Goal: Communication & Community: Answer question/provide support

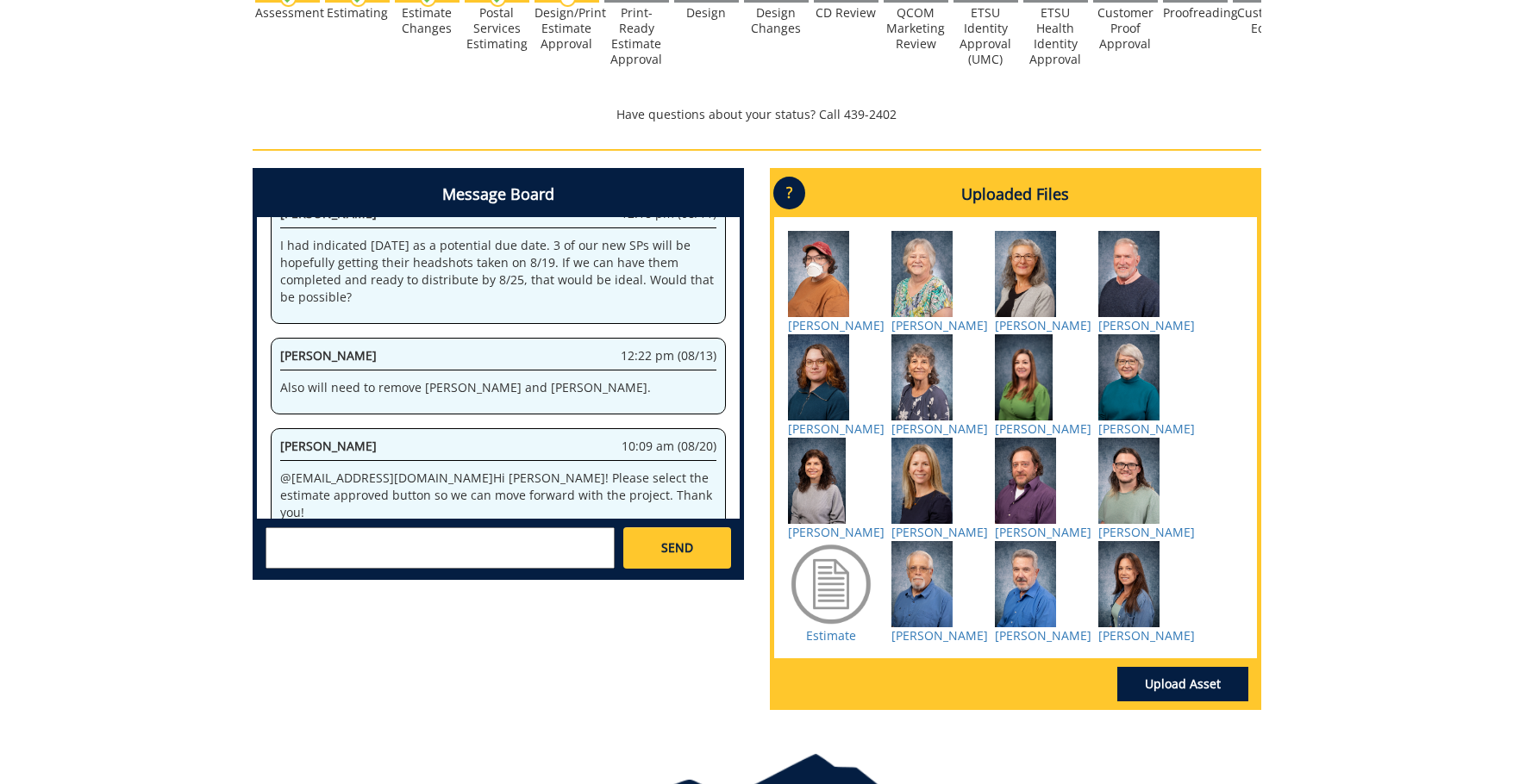
scroll to position [776, 0]
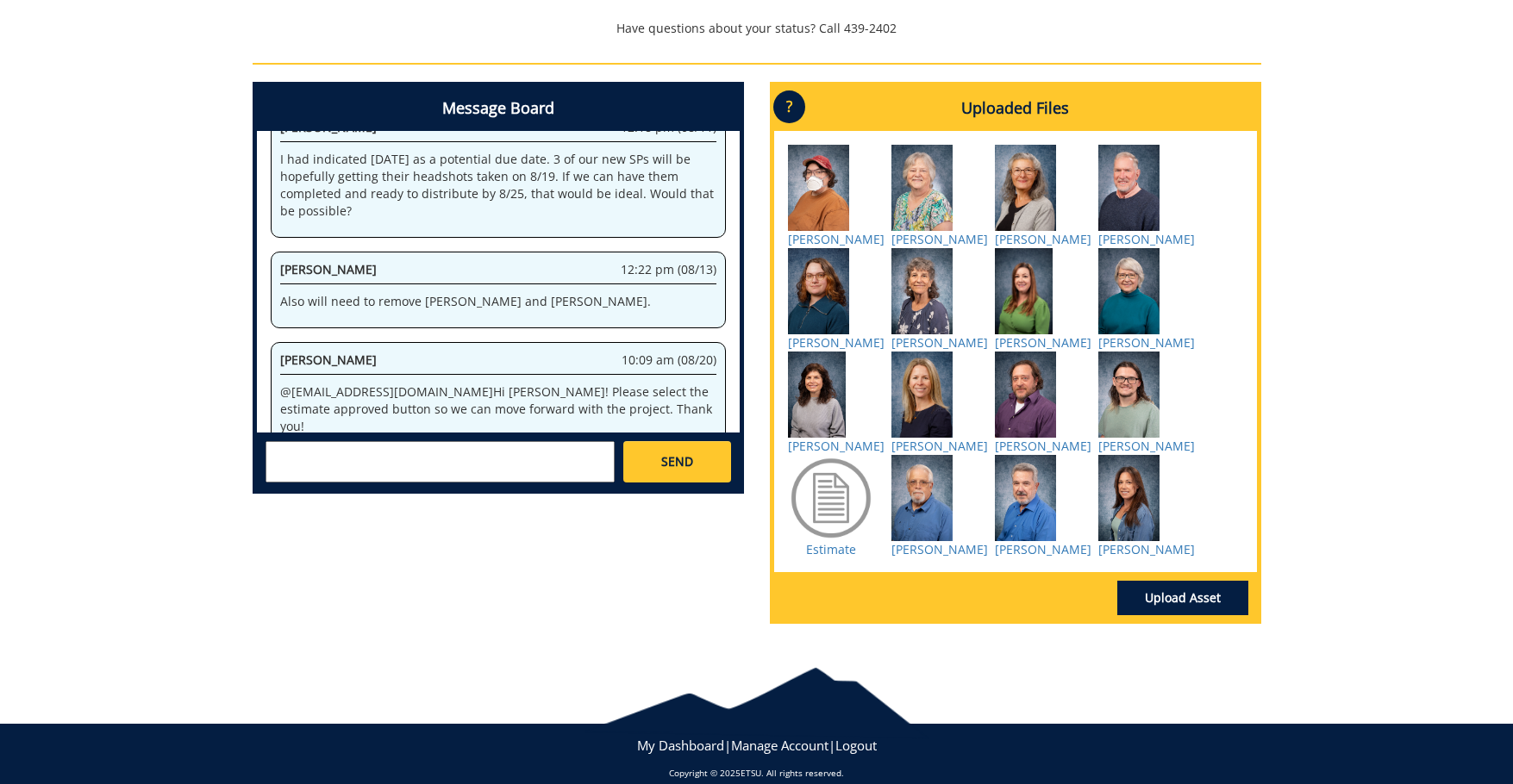
click at [831, 541] on div at bounding box center [831, 498] width 86 height 86
click at [836, 557] on link "Estimate" at bounding box center [831, 549] width 50 height 16
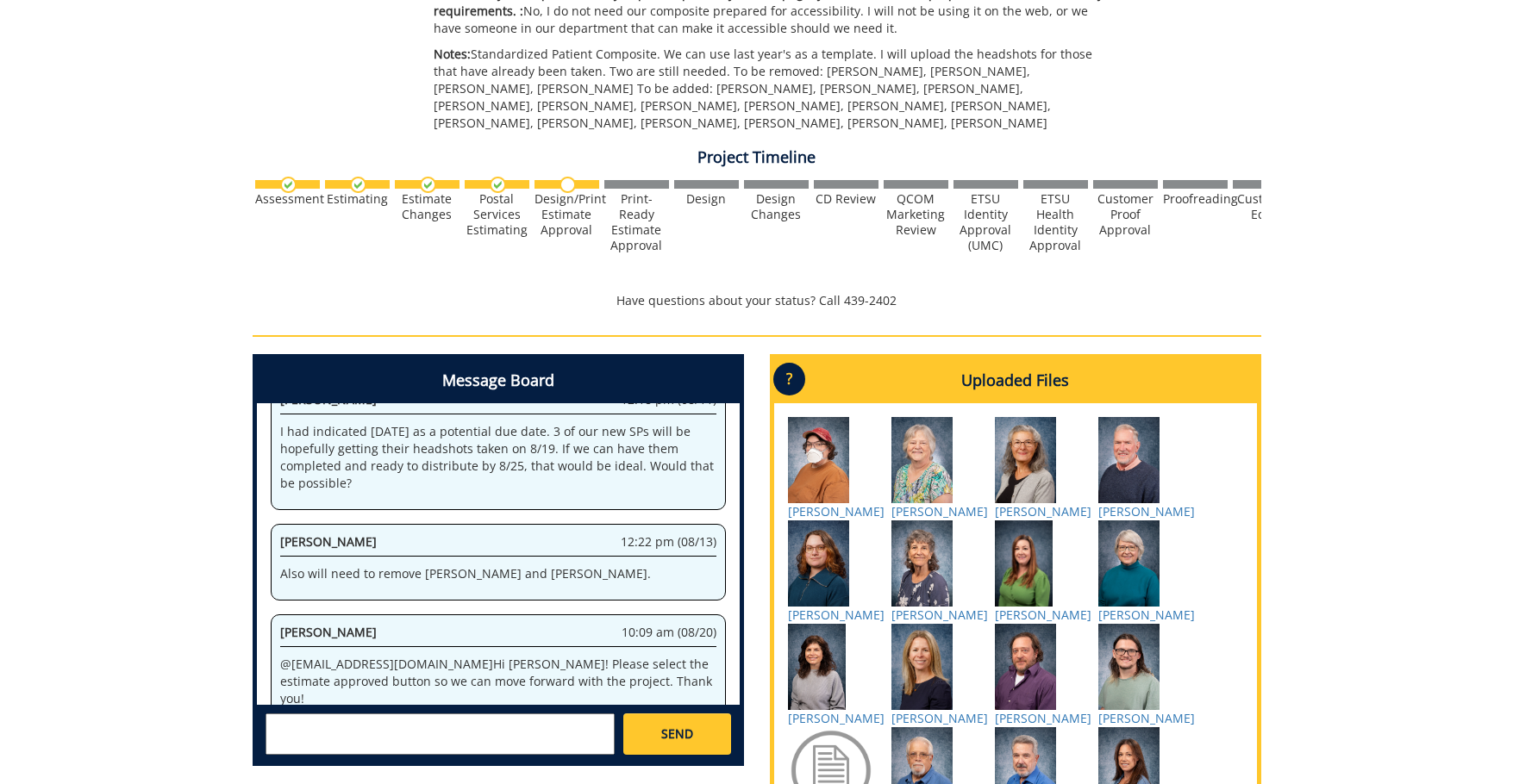
scroll to position [590, 0]
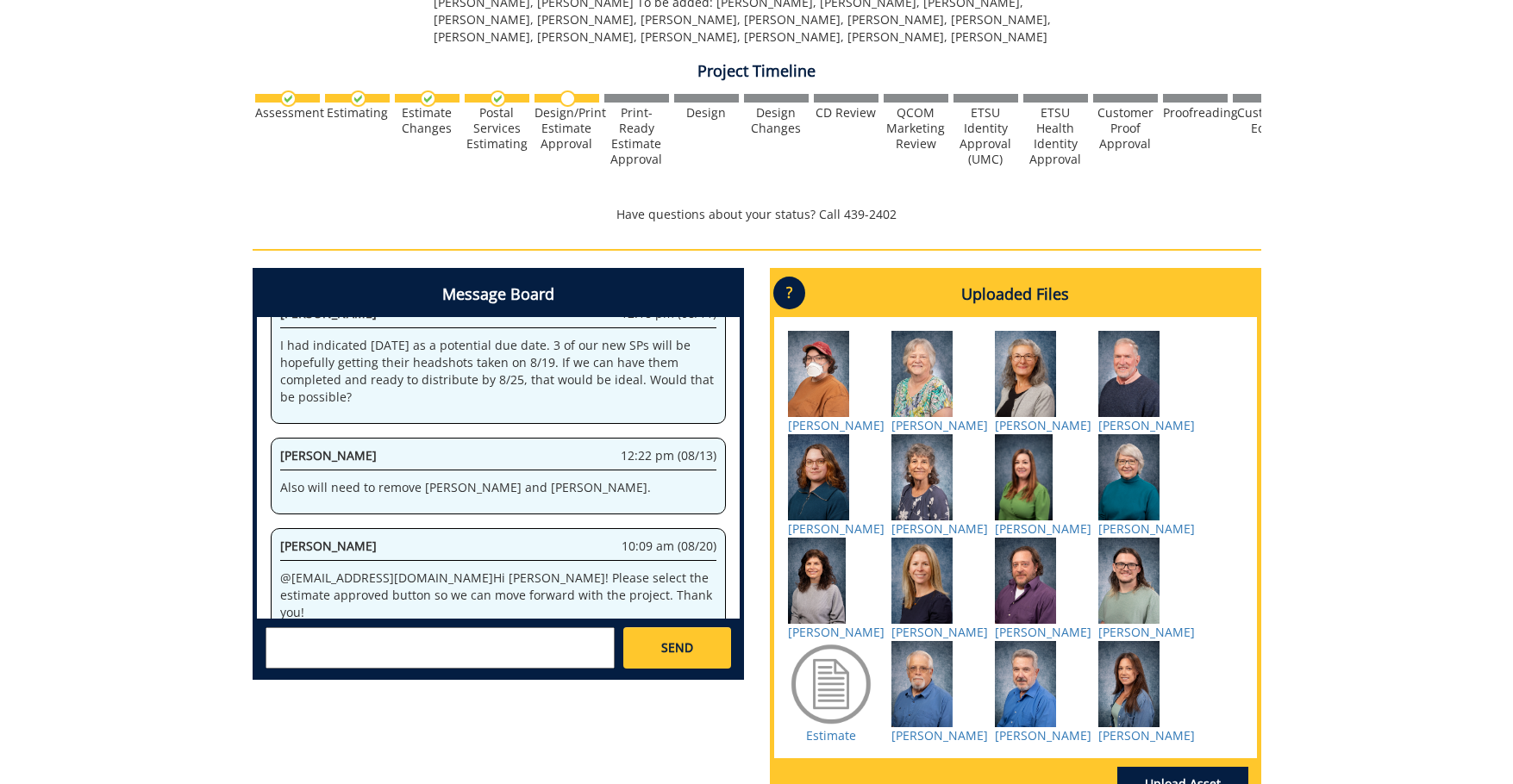
click at [443, 628] on textarea at bounding box center [440, 648] width 349 height 41
type textarea "@[EMAIL_ADDRESS][DOMAIN_NAME] Hi [PERSON_NAME]. I don't have an estimate approv…"
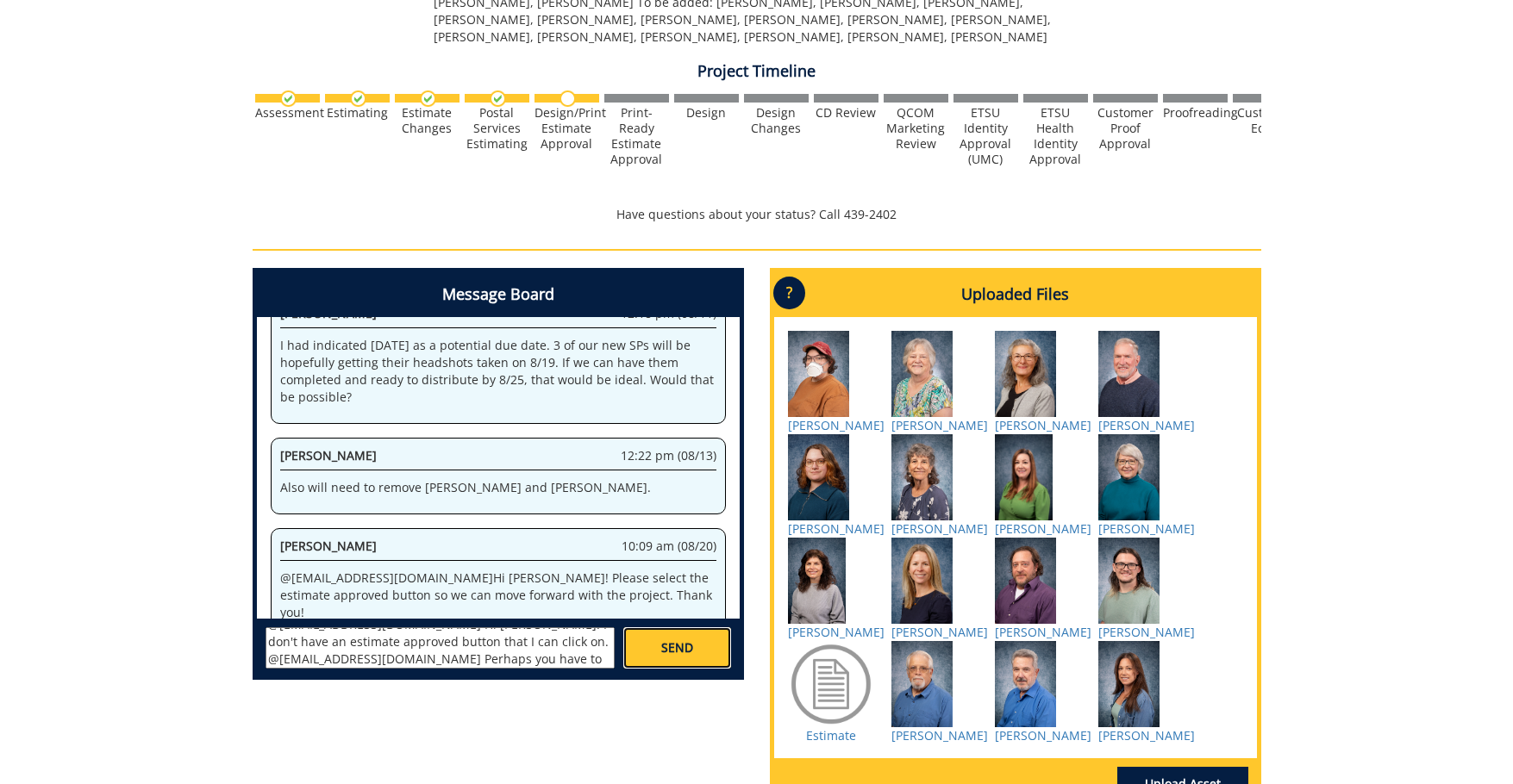
click at [689, 661] on link "SEND" at bounding box center [676, 648] width 107 height 41
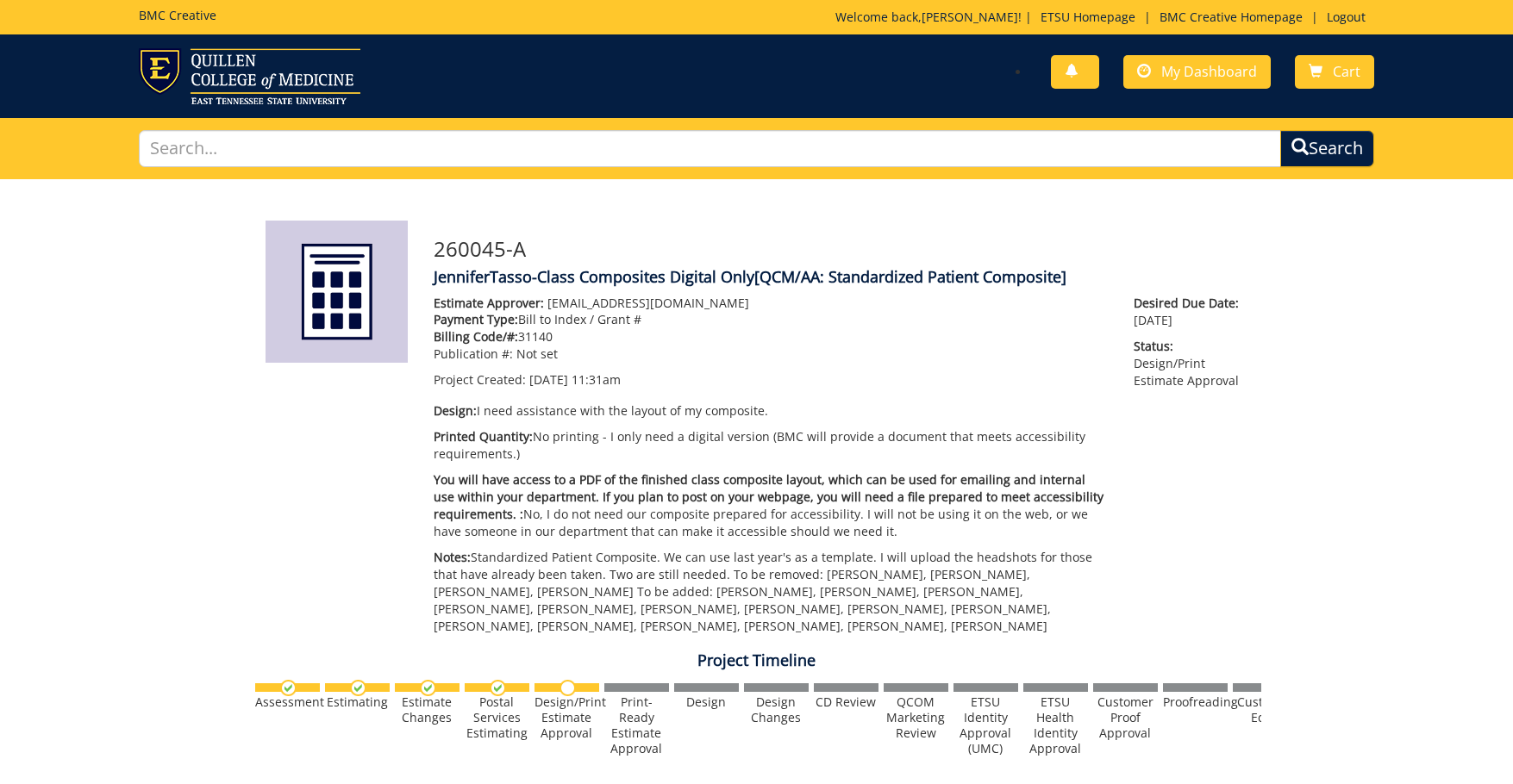
scroll to position [2116, 0]
